Goal: Information Seeking & Learning: Learn about a topic

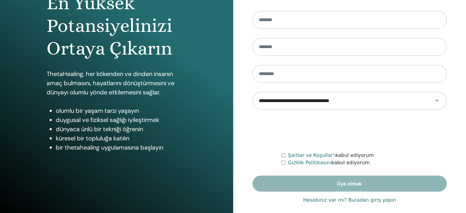
scroll to position [81, 0]
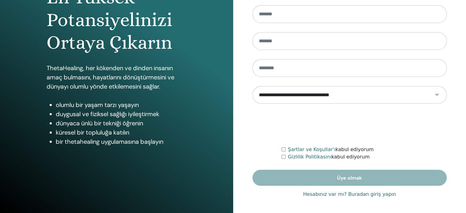
click at [344, 194] on font "Hesabınız var mı? Buradan giriş yapın" at bounding box center [349, 194] width 93 height 6
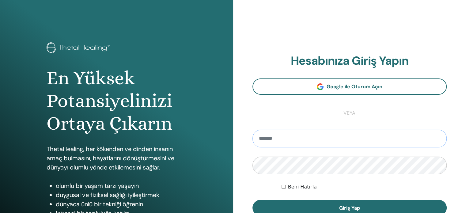
click at [302, 133] on input "email" at bounding box center [350, 139] width 195 height 18
type input "**********"
click at [302, 189] on font "Beni Hatırla" at bounding box center [302, 187] width 29 height 6
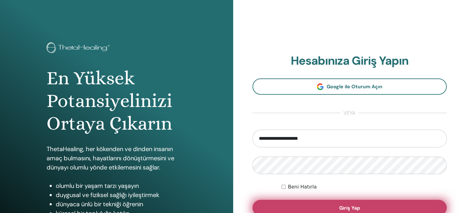
click at [306, 207] on button "Giriş Yap" at bounding box center [350, 208] width 195 height 16
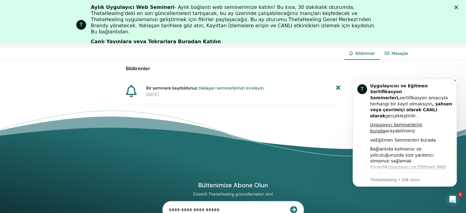
scroll to position [245, 0]
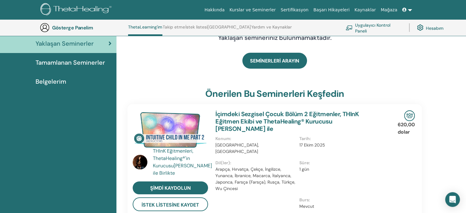
scroll to position [77, 0]
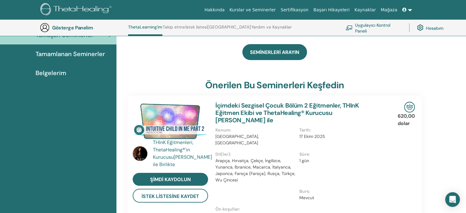
click at [90, 53] on font "Tamamlanan Seminerler" at bounding box center [71, 54] width 70 height 8
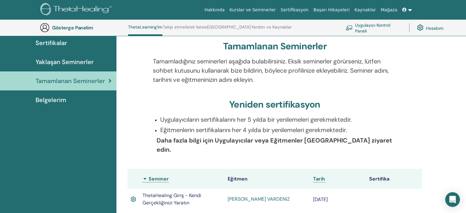
scroll to position [47, 0]
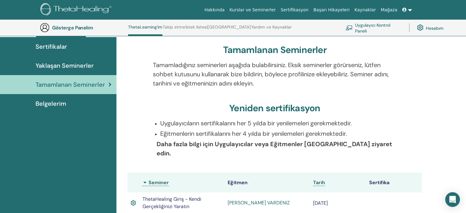
click at [61, 101] on font "Belgelerim" at bounding box center [51, 104] width 31 height 8
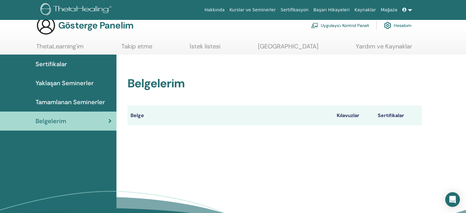
scroll to position [31, 0]
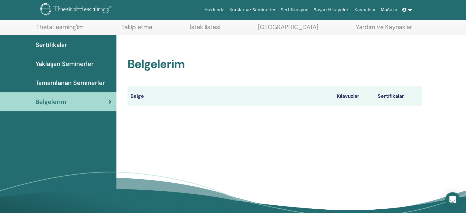
click at [82, 83] on font "Tamamlanan Seminerler" at bounding box center [71, 83] width 70 height 8
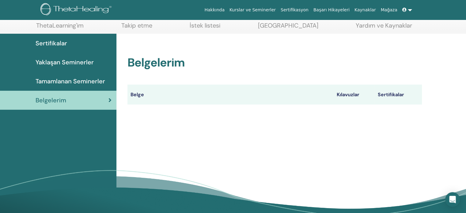
scroll to position [76, 0]
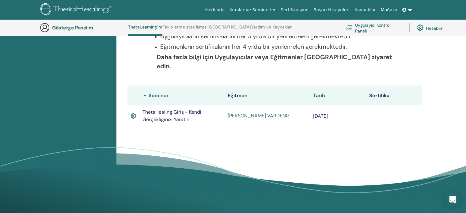
scroll to position [139, 0]
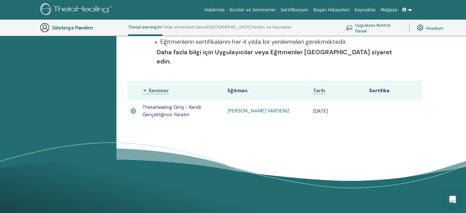
click at [256, 108] on font "[PERSON_NAME] VARDENIZ" at bounding box center [259, 111] width 62 height 6
